Goal: Task Accomplishment & Management: Use online tool/utility

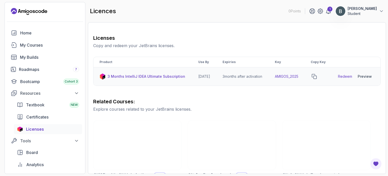
scroll to position [62, 0]
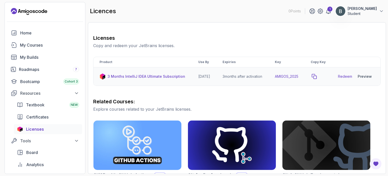
click at [317, 79] on icon "copy-button" at bounding box center [314, 76] width 5 height 5
click at [153, 79] on p "3 Months IntelliJ IDEA Ultimate Subscription" at bounding box center [147, 76] width 78 height 5
click at [115, 79] on p "3 Months IntelliJ IDEA Ultimate Subscription" at bounding box center [147, 76] width 78 height 5
drag, startPoint x: 169, startPoint y: 82, endPoint x: 185, endPoint y: 80, distance: 16.1
click at [185, 80] on td "3 Months IntelliJ IDEA Ultimate Subscription" at bounding box center [143, 76] width 99 height 18
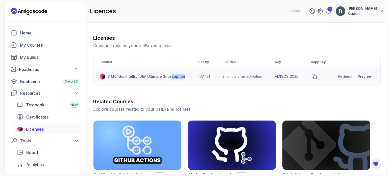
click at [185, 80] on td "3 Months IntelliJ IDEA Ultimate Subscription" at bounding box center [143, 76] width 99 height 18
click at [102, 79] on img at bounding box center [103, 76] width 6 height 6
click at [108, 79] on p "3 Months IntelliJ IDEA Ultimate Subscription" at bounding box center [147, 76] width 78 height 5
click at [317, 79] on icon "copy-button" at bounding box center [314, 76] width 5 height 5
click at [346, 79] on link "Redeem" at bounding box center [345, 76] width 14 height 5
